Goal: Check status

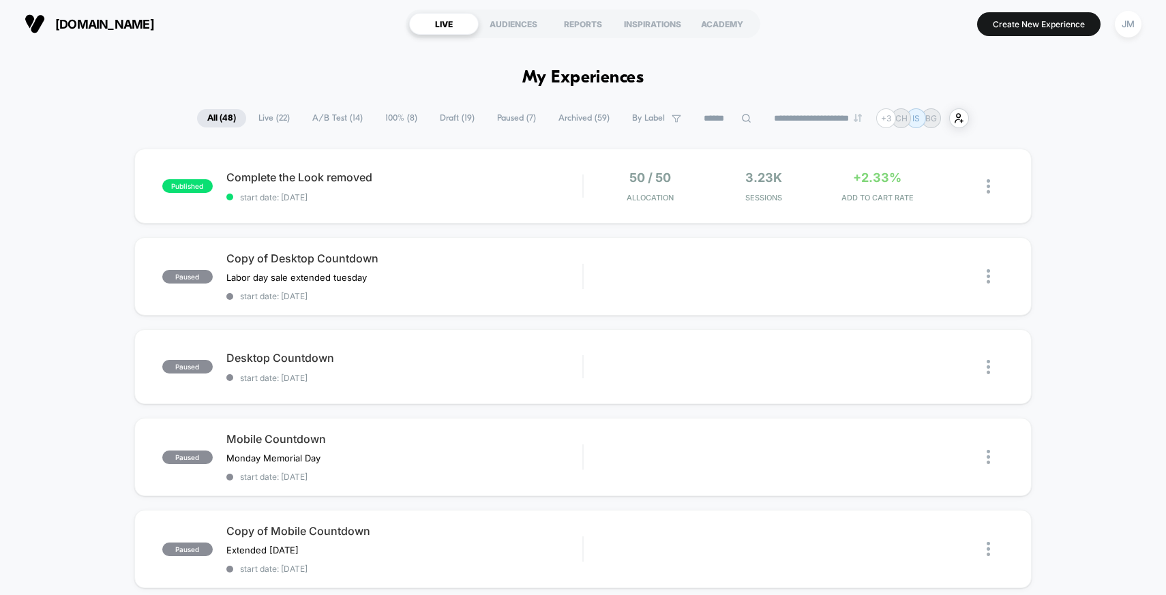
click at [265, 113] on span "Live ( 22 )" at bounding box center [274, 118] width 52 height 18
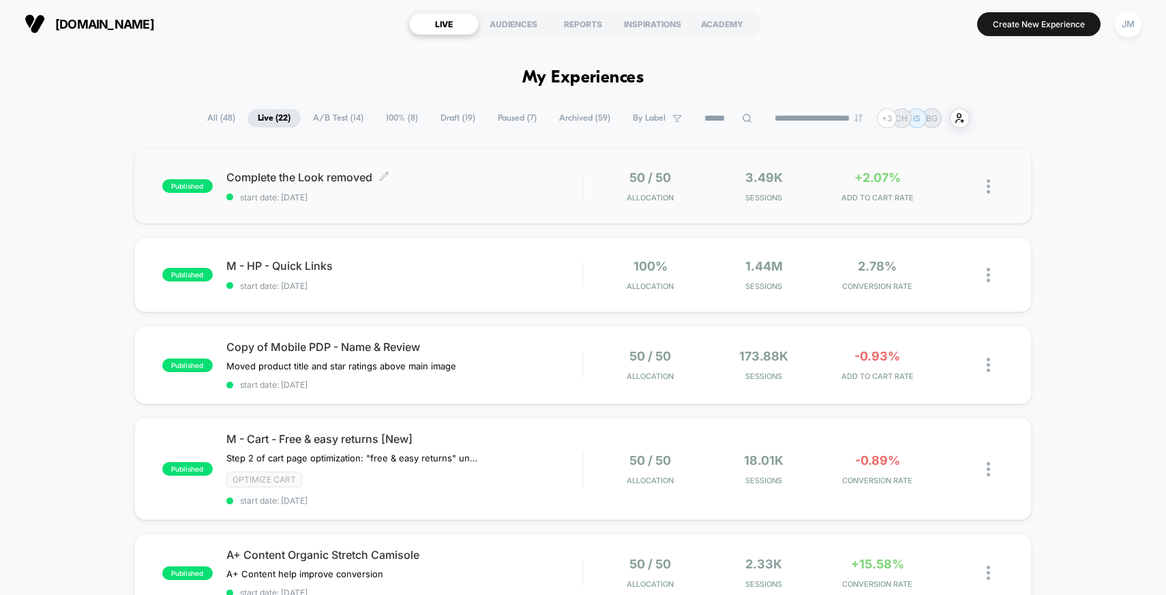
click at [462, 189] on div "Complete the Look removed Click to edit experience details Click to edit experi…" at bounding box center [404, 187] width 357 height 32
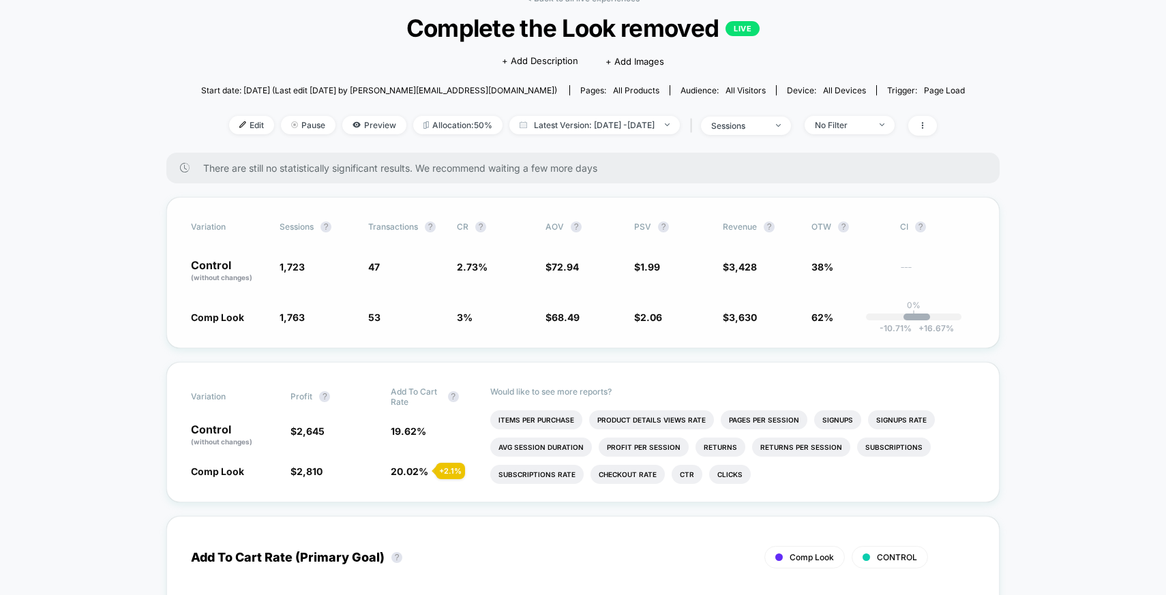
scroll to position [80, 0]
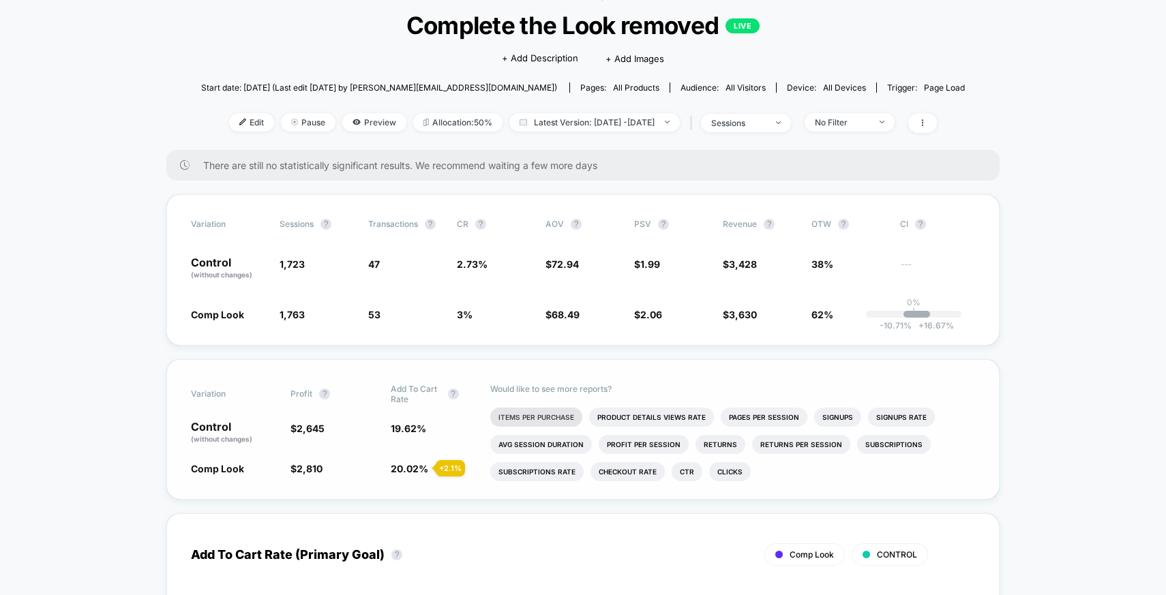
click at [538, 417] on li "Items Per Purchase" at bounding box center [536, 417] width 92 height 19
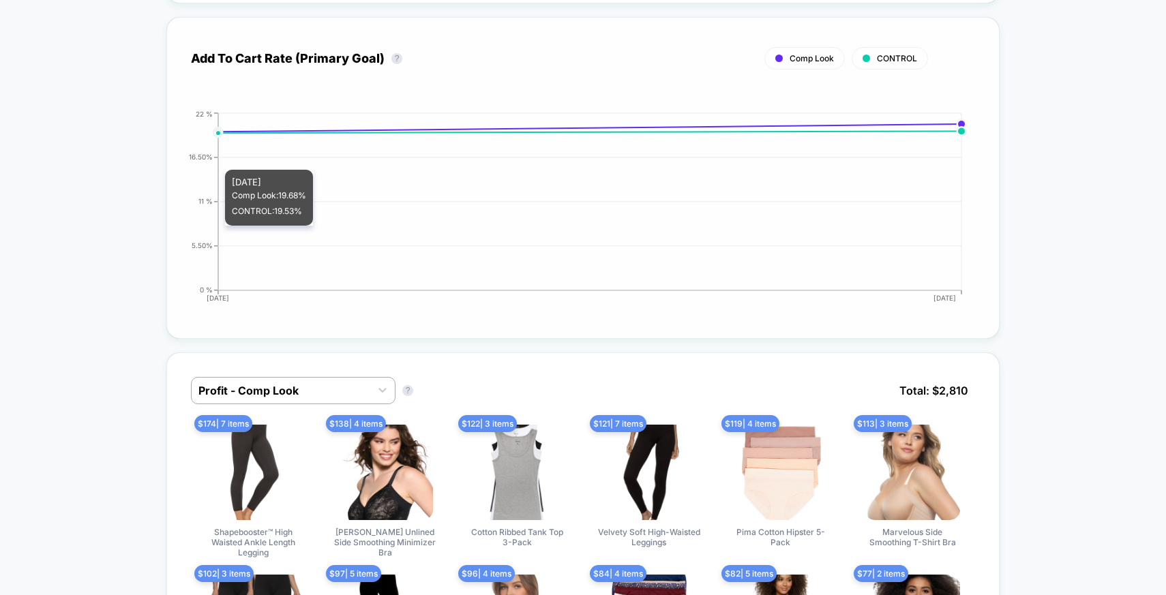
scroll to position [0, 0]
